Goal: Task Accomplishment & Management: Use online tool/utility

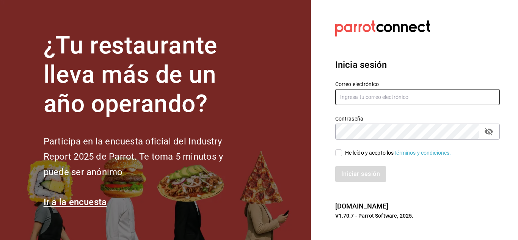
type input "hotcake@mty.com"
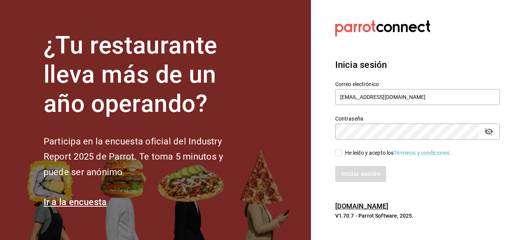
click at [340, 151] on input "He leído y acepto los Términos y condiciones." at bounding box center [338, 153] width 7 height 7
checkbox input "true"
click at [357, 181] on button "Iniciar sesión" at bounding box center [361, 174] width 52 height 16
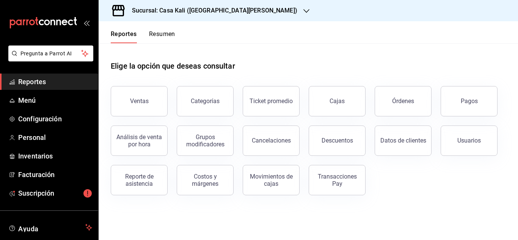
click at [210, 6] on h3 "Sucursal: Casa Kali ([GEOGRAPHIC_DATA][PERSON_NAME])" at bounding box center [212, 10] width 172 height 9
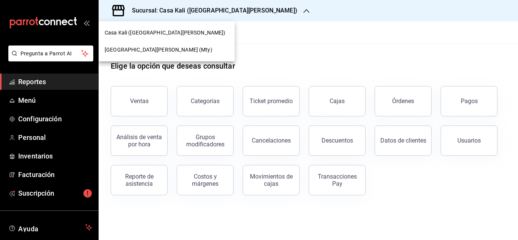
click at [138, 55] on div "[GEOGRAPHIC_DATA][PERSON_NAME] (Mty)" at bounding box center [167, 49] width 136 height 17
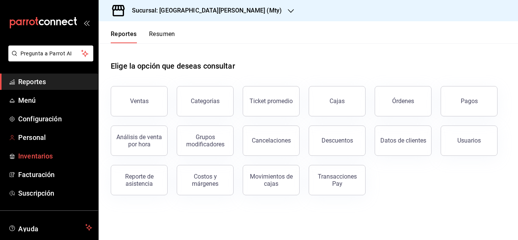
click at [33, 155] on span "Inventarios" at bounding box center [55, 156] width 74 height 10
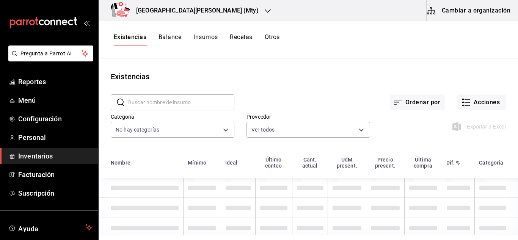
click at [467, 8] on button "Cambiar a organización" at bounding box center [469, 10] width 85 height 21
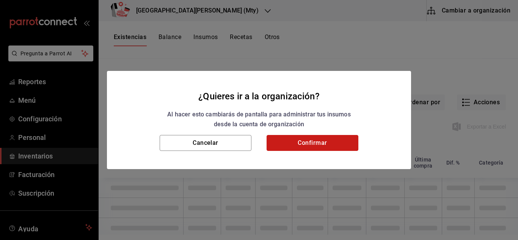
click at [301, 145] on button "Confirmar" at bounding box center [313, 143] width 92 height 16
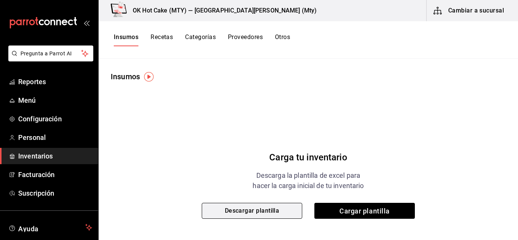
click at [263, 208] on button "Descargar plantilla" at bounding box center [252, 211] width 101 height 16
